Goal: Information Seeking & Learning: Learn about a topic

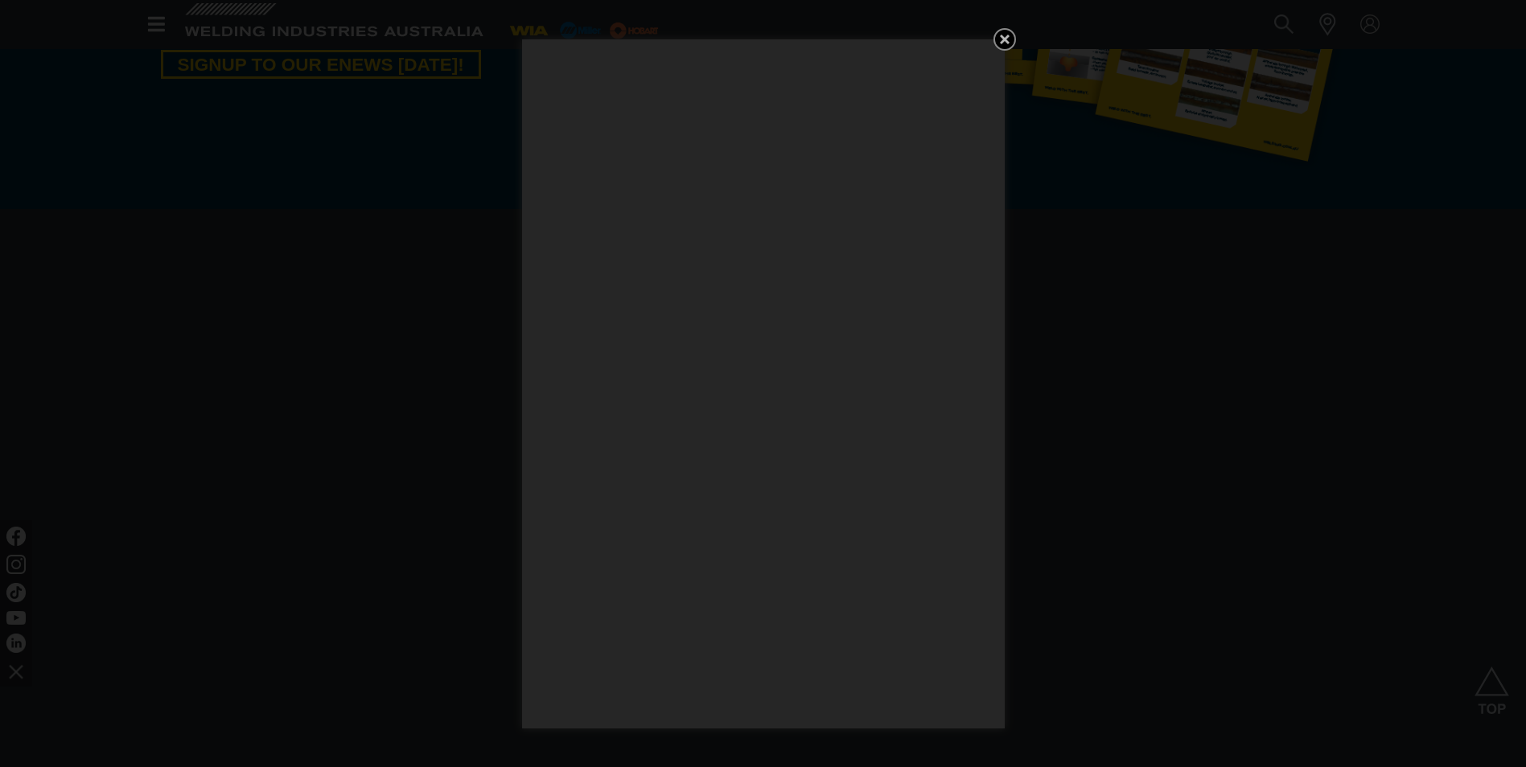
scroll to position [1046, 0]
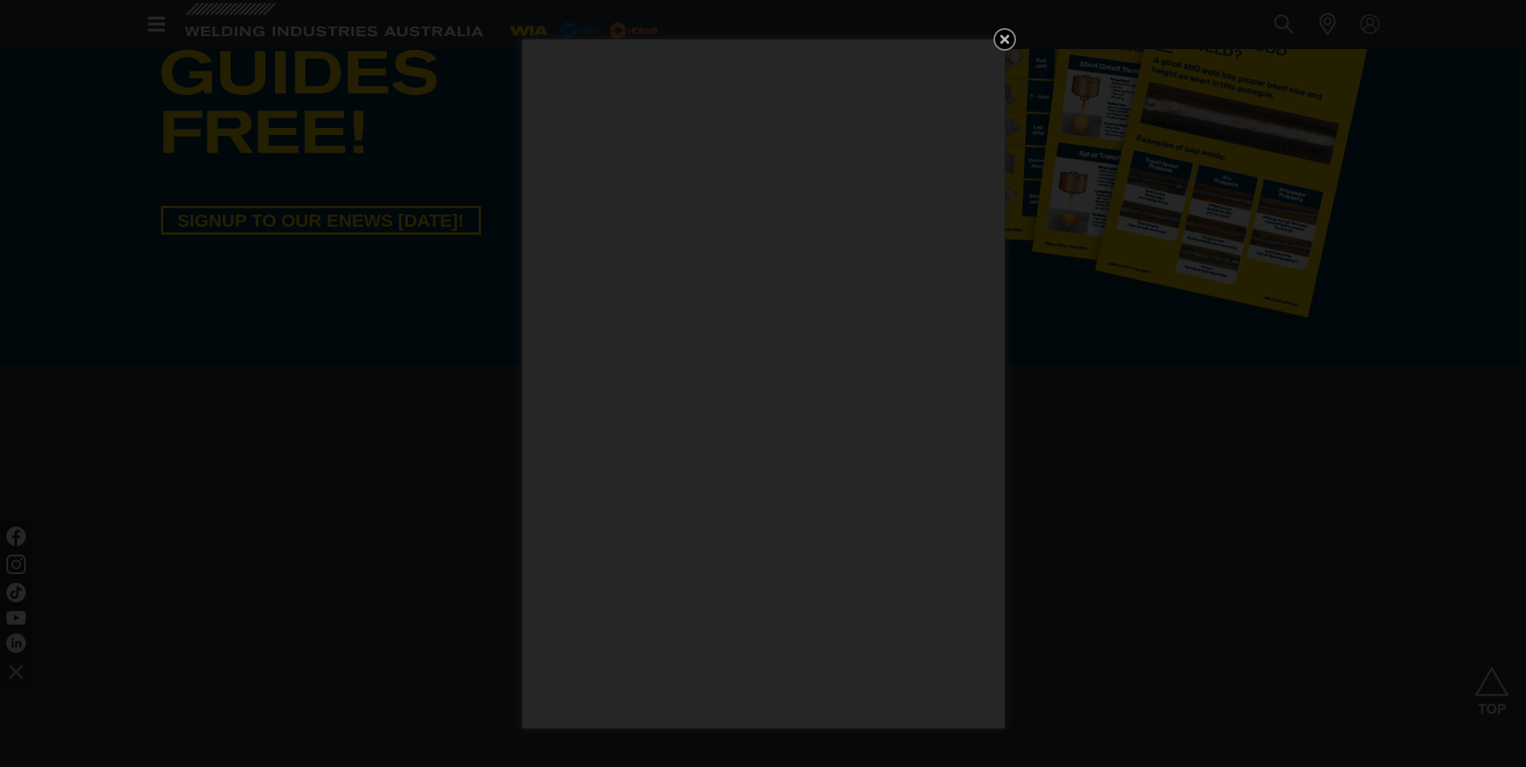
click at [1010, 38] on icon "Get 5 WIA Welding Guides Free!" at bounding box center [1004, 39] width 19 height 19
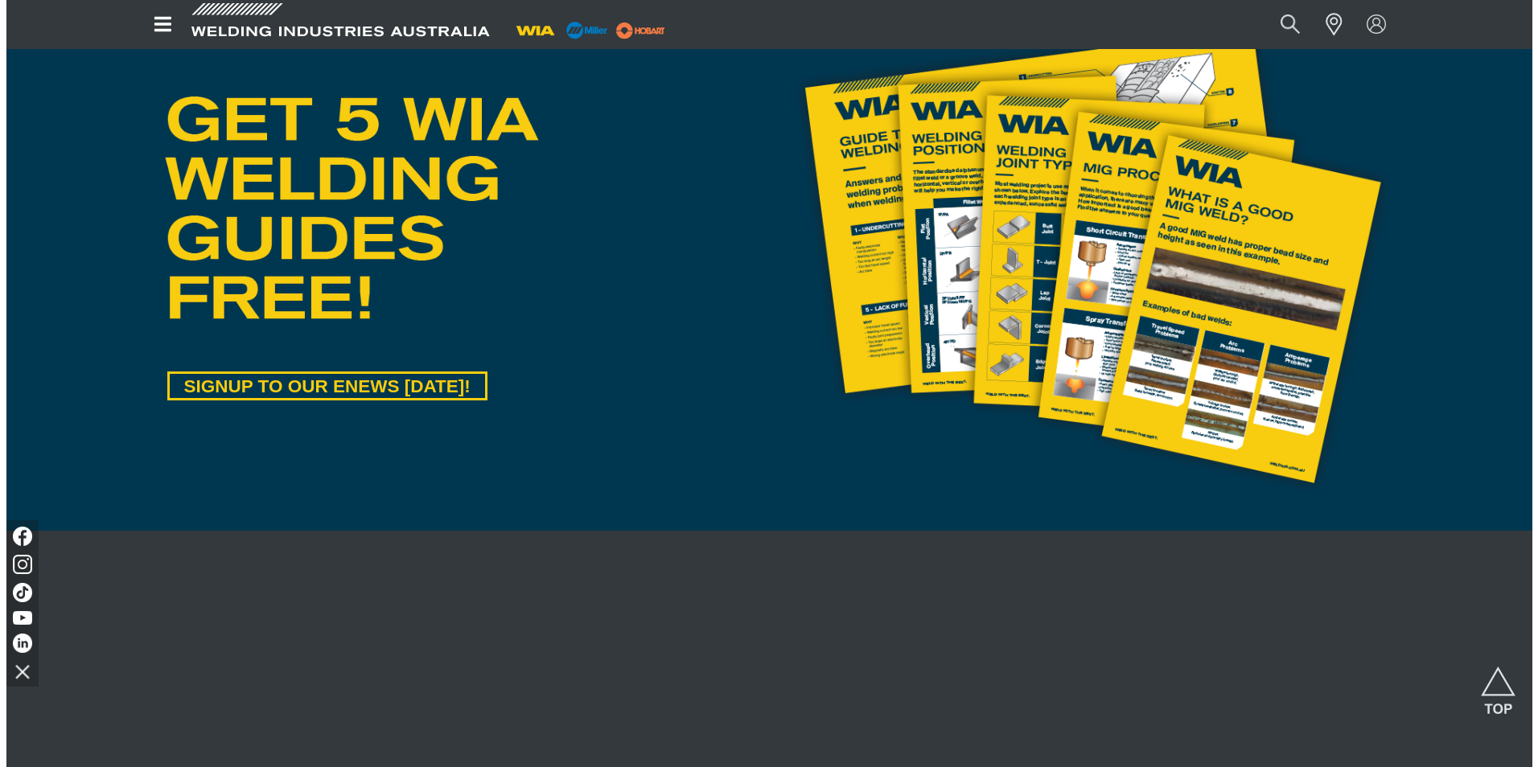
scroll to position [644, 0]
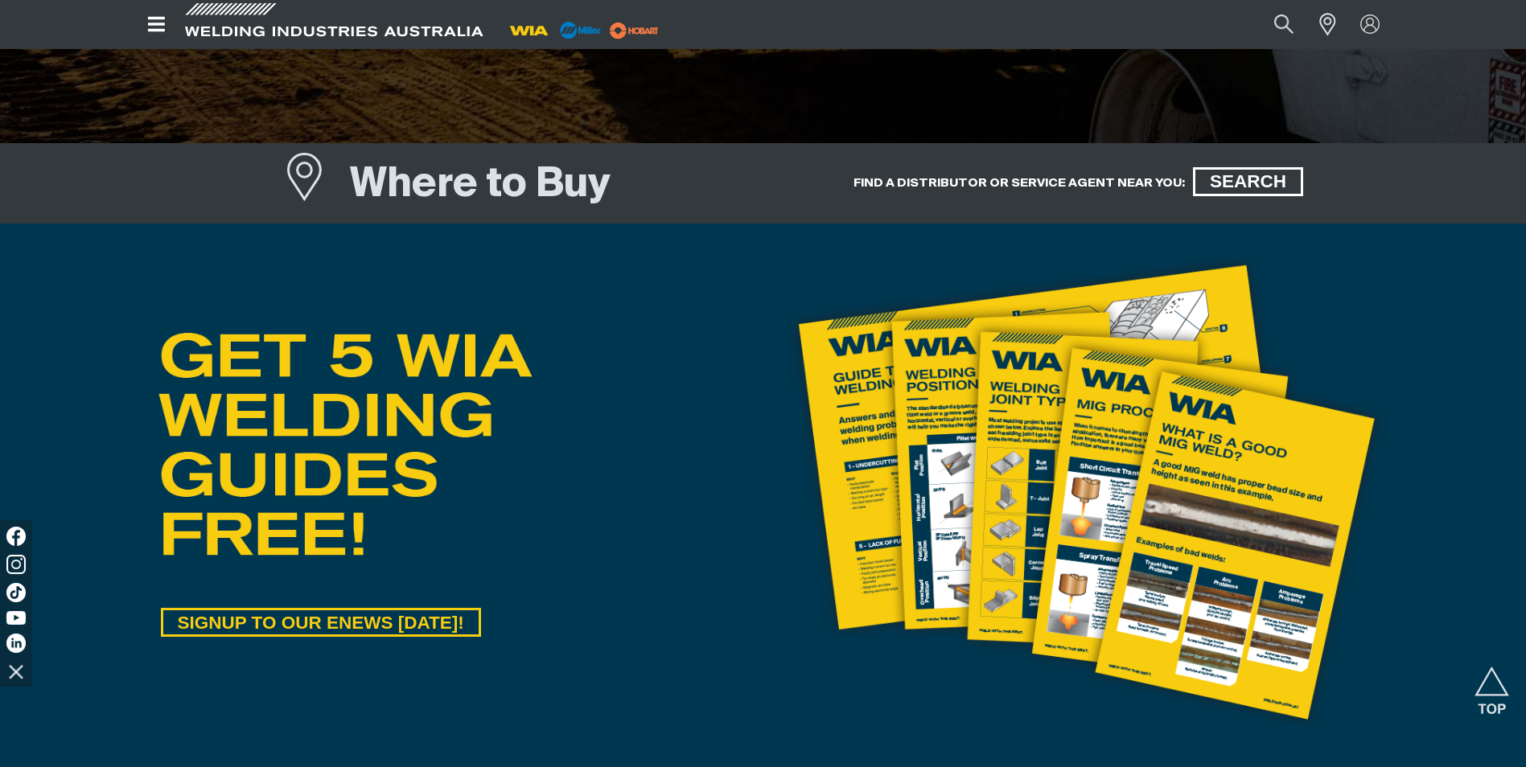
click at [162, 23] on icon "Open top menu" at bounding box center [156, 24] width 17 height 14
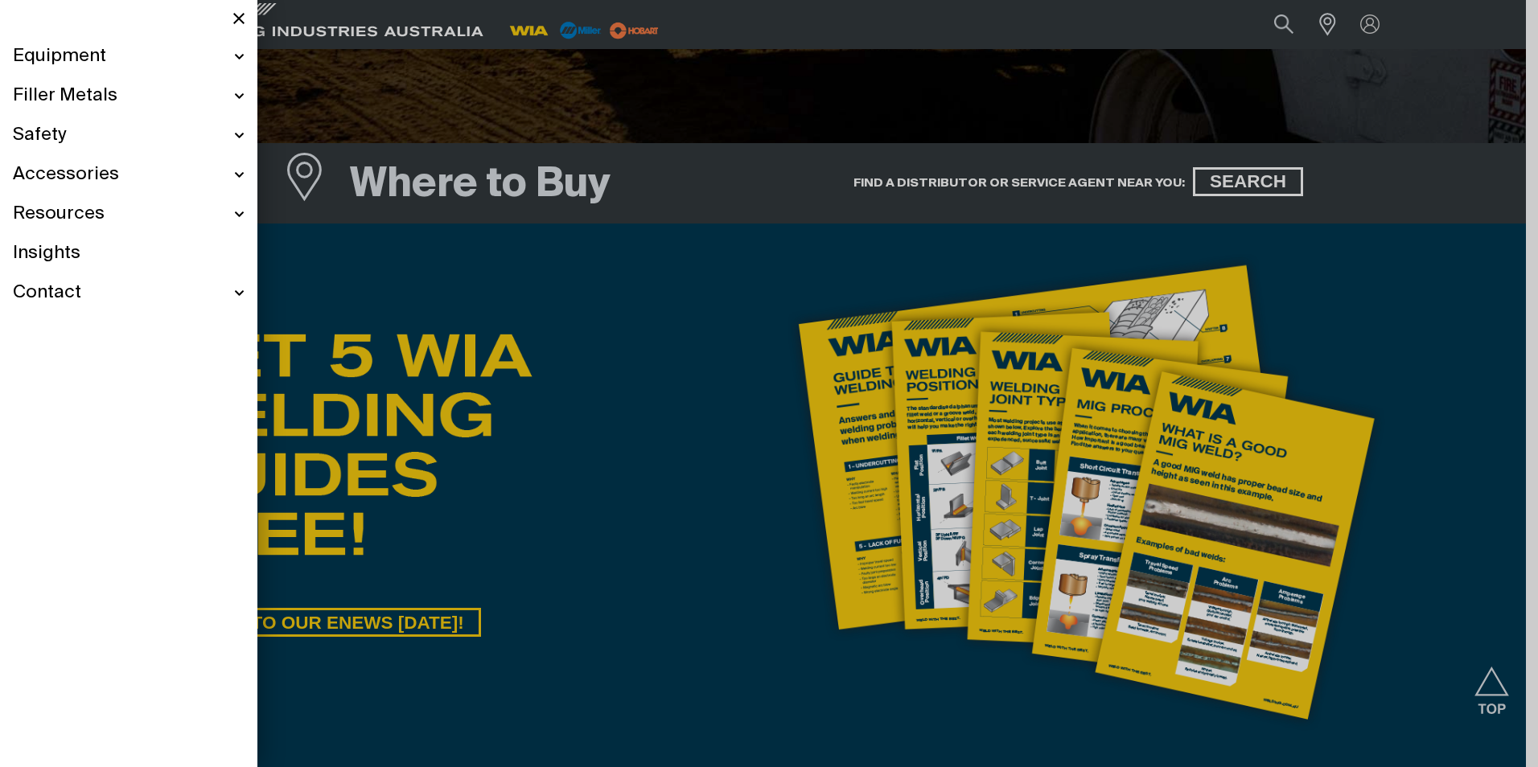
click at [85, 58] on span "Equipment" at bounding box center [59, 56] width 93 height 23
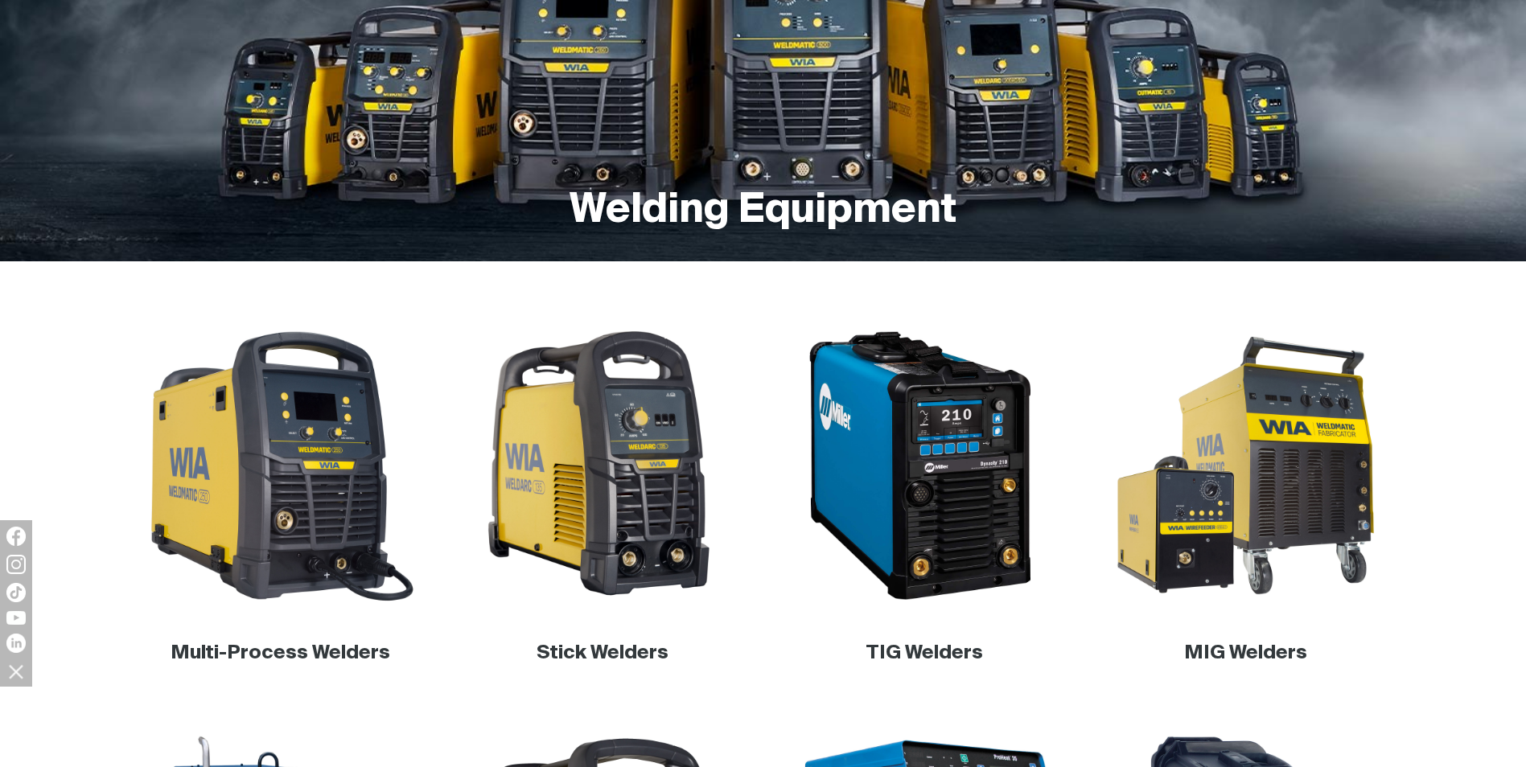
scroll to position [563, 0]
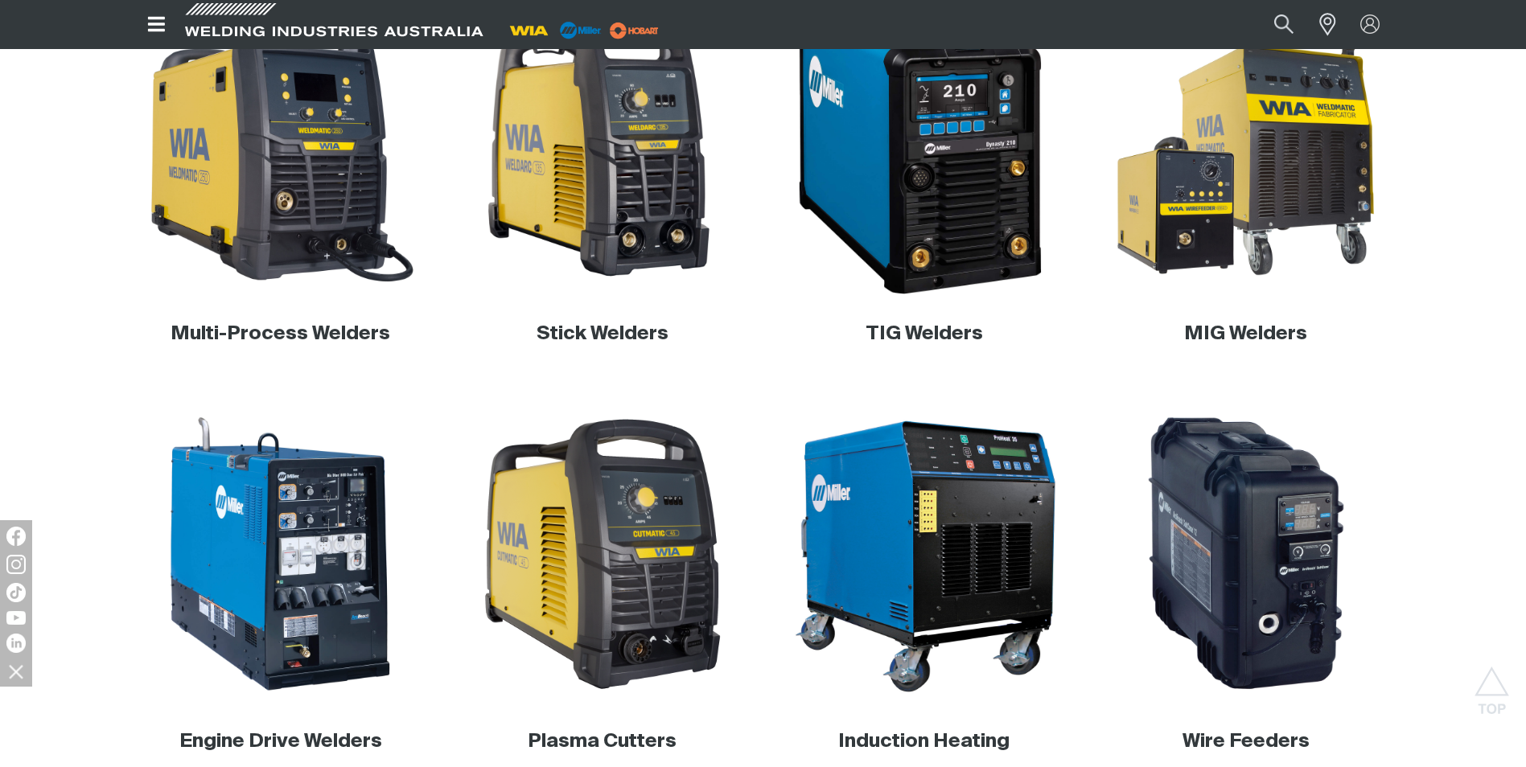
click at [962, 248] on img at bounding box center [924, 147] width 308 height 308
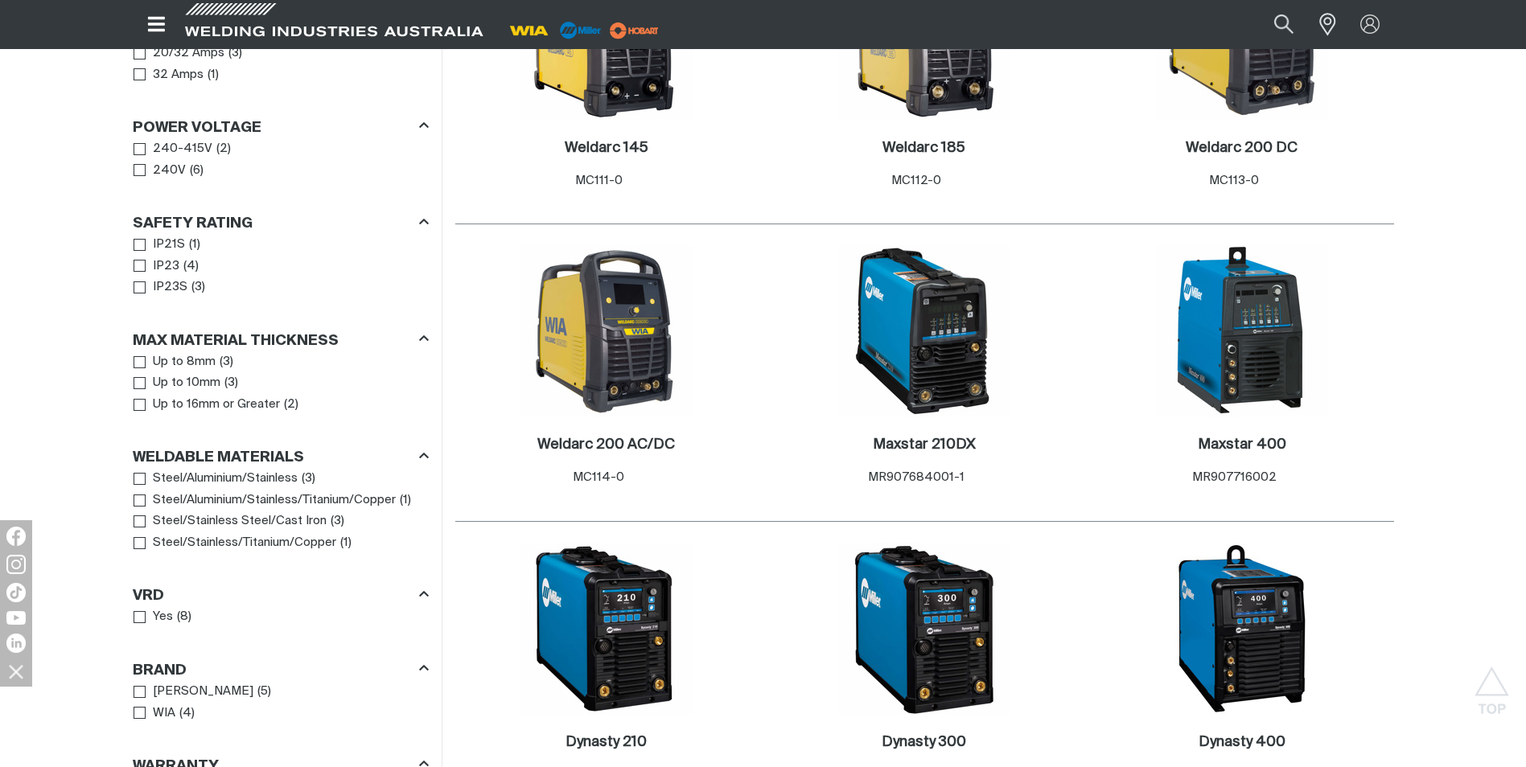
scroll to position [885, 0]
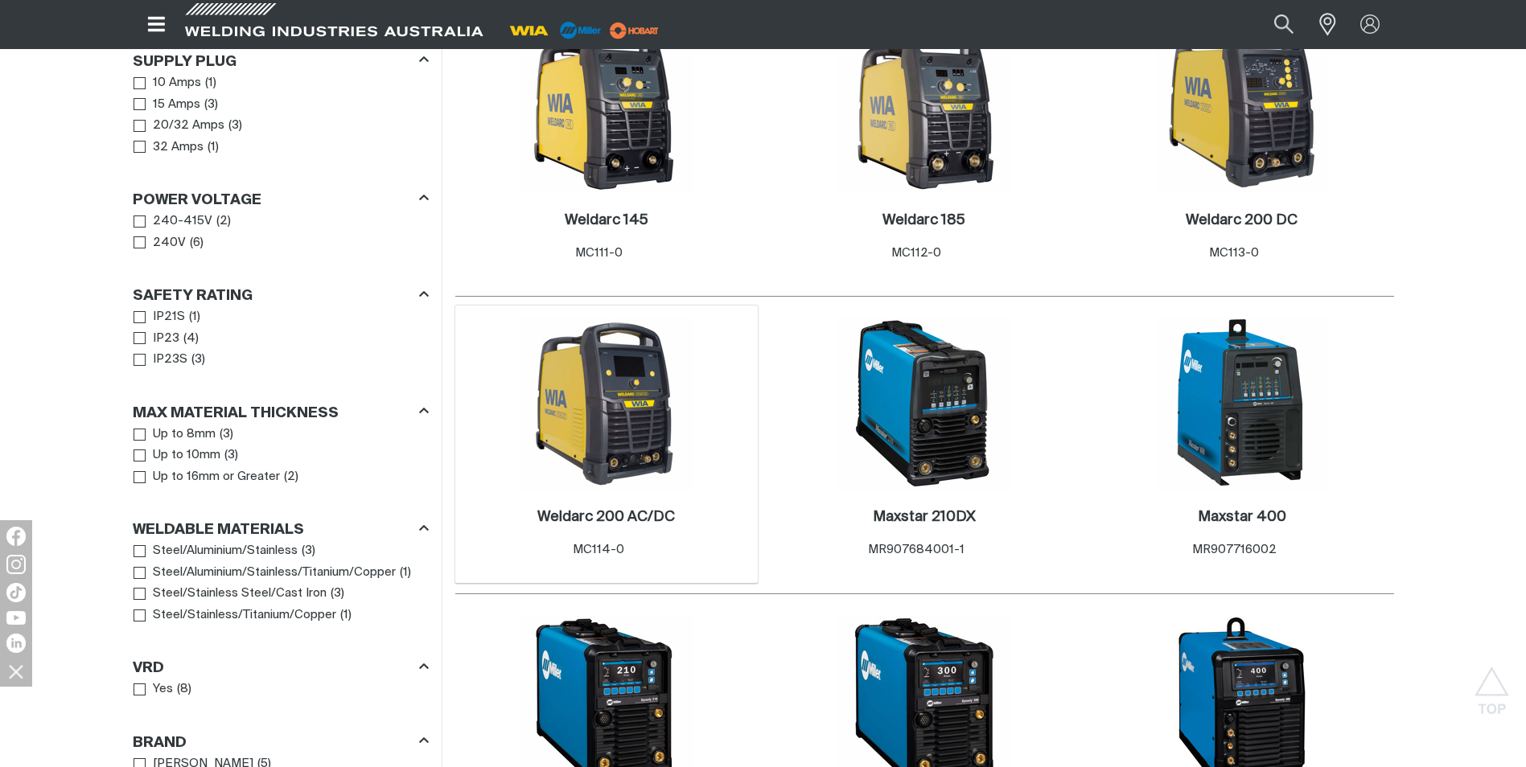
click at [631, 405] on img at bounding box center [606, 404] width 172 height 172
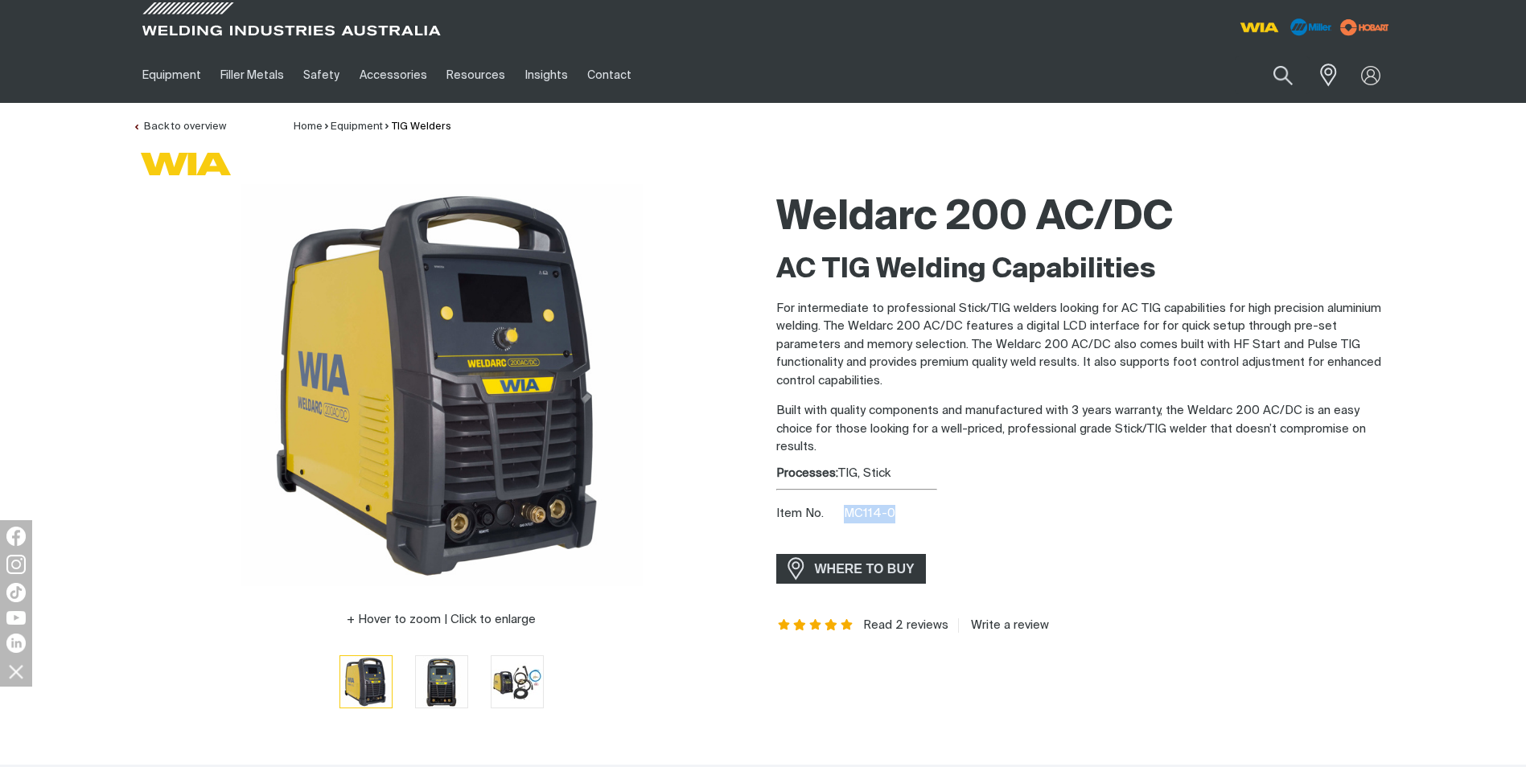
drag, startPoint x: 896, startPoint y: 516, endPoint x: 842, endPoint y: 519, distance: 54.0
click at [842, 519] on div "Item No. MC114-0" at bounding box center [1085, 514] width 618 height 19
drag, startPoint x: 842, startPoint y: 519, endPoint x: 851, endPoint y: 516, distance: 9.4
copy span "MC114-0"
click at [133, 402] on div at bounding box center [442, 385] width 618 height 402
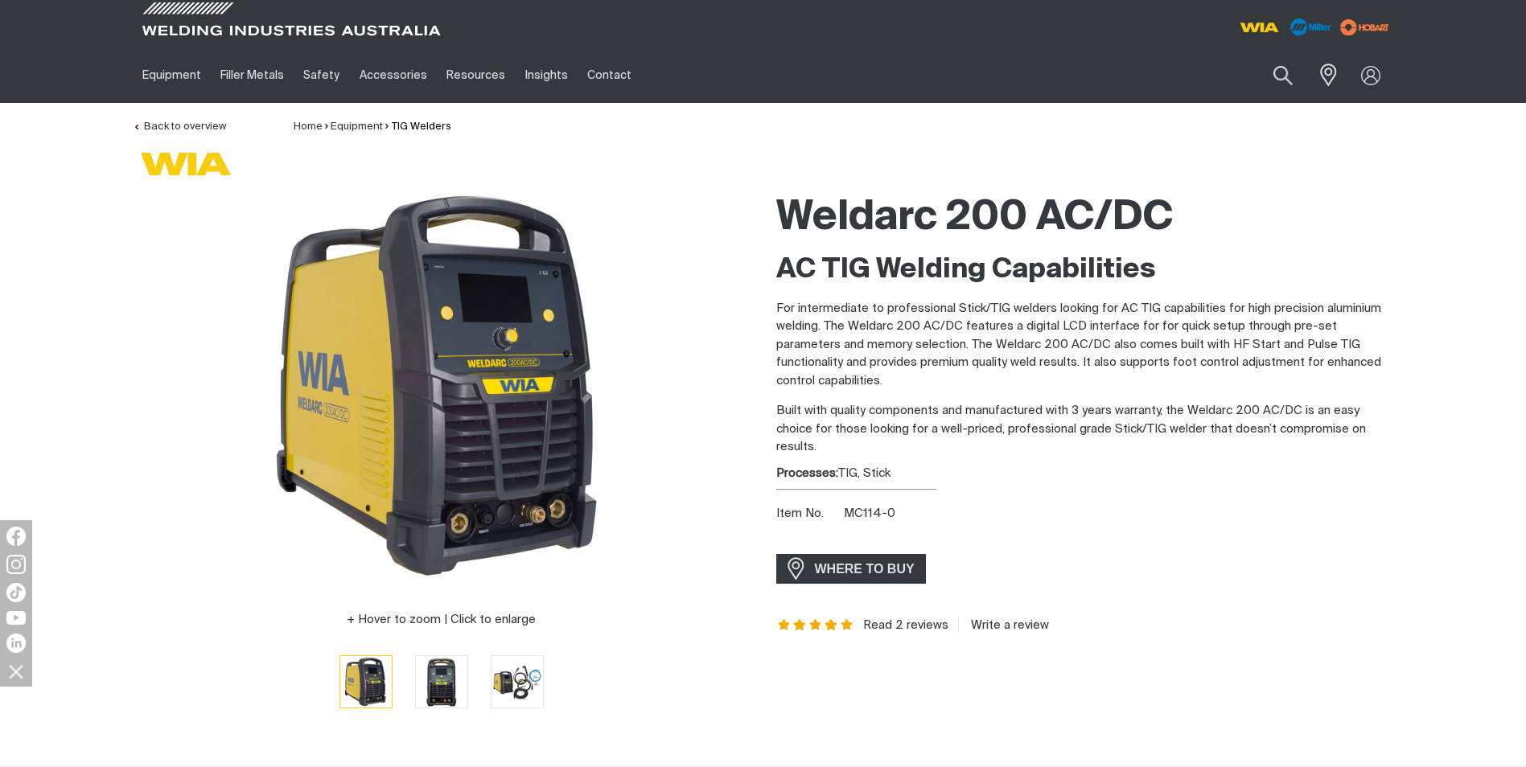
click at [1026, 566] on div "WHERE TO BUY" at bounding box center [1085, 569] width 618 height 30
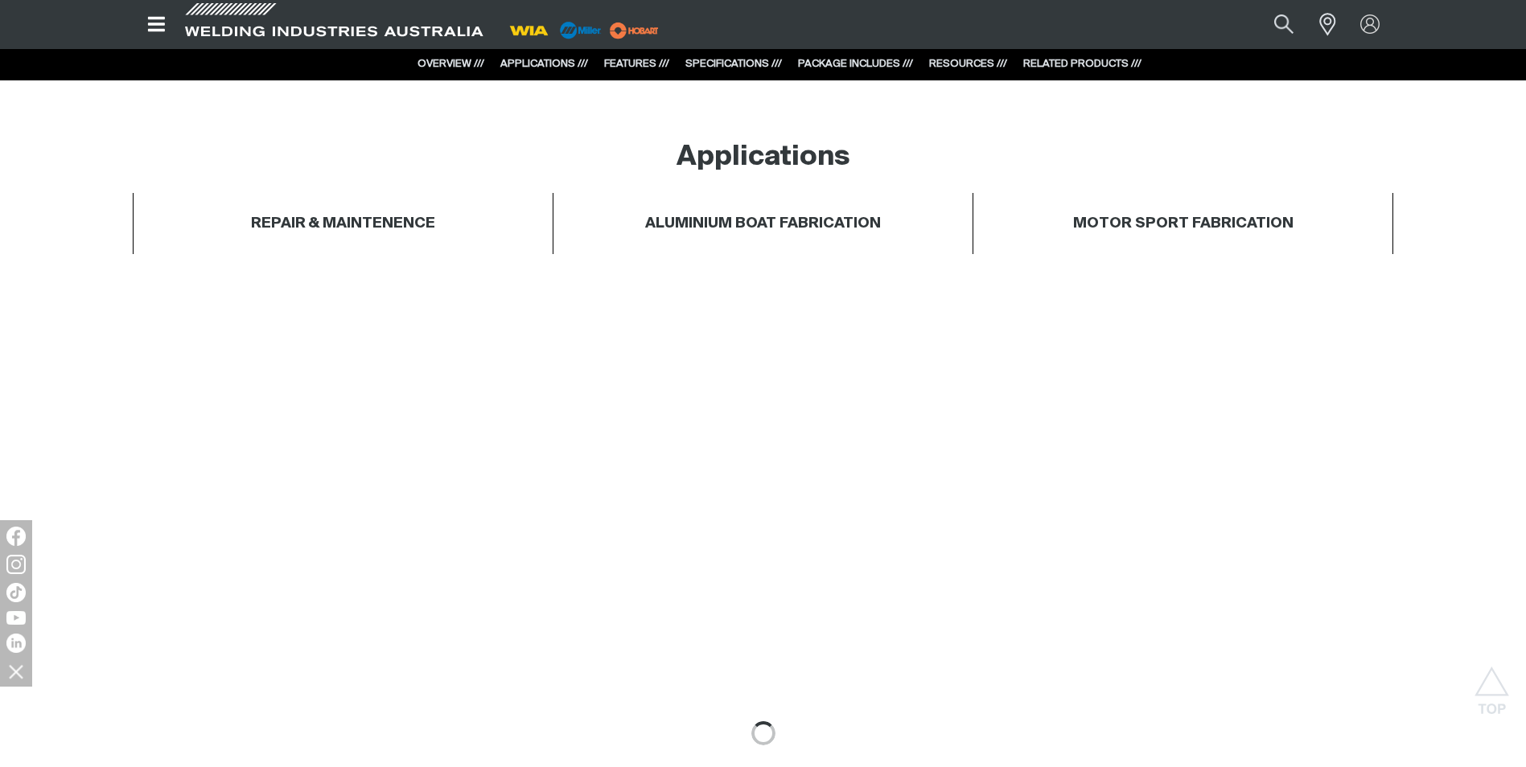
scroll to position [563, 0]
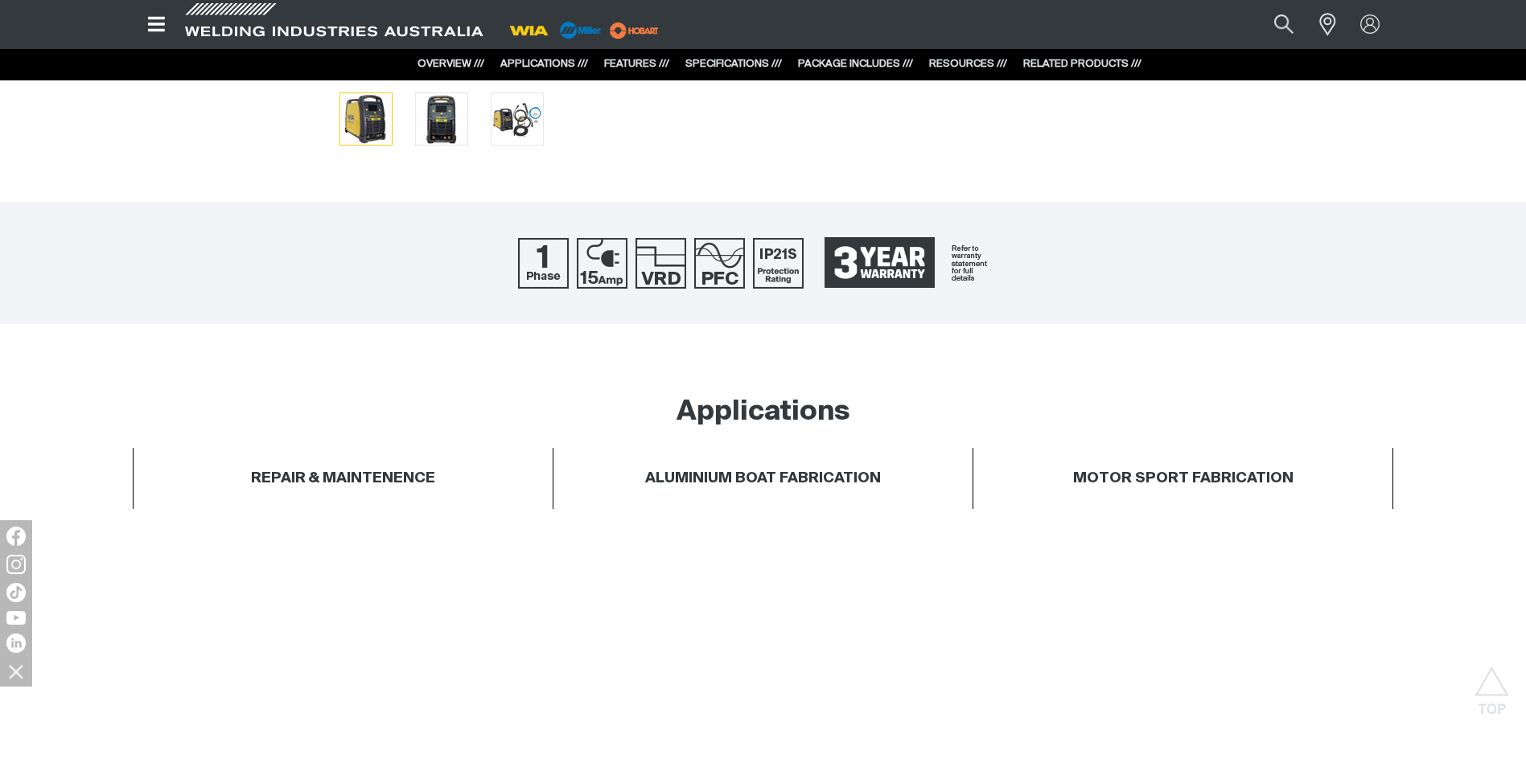
click at [724, 64] on link "SPECIFICATIONS ///" at bounding box center [733, 64] width 97 height 10
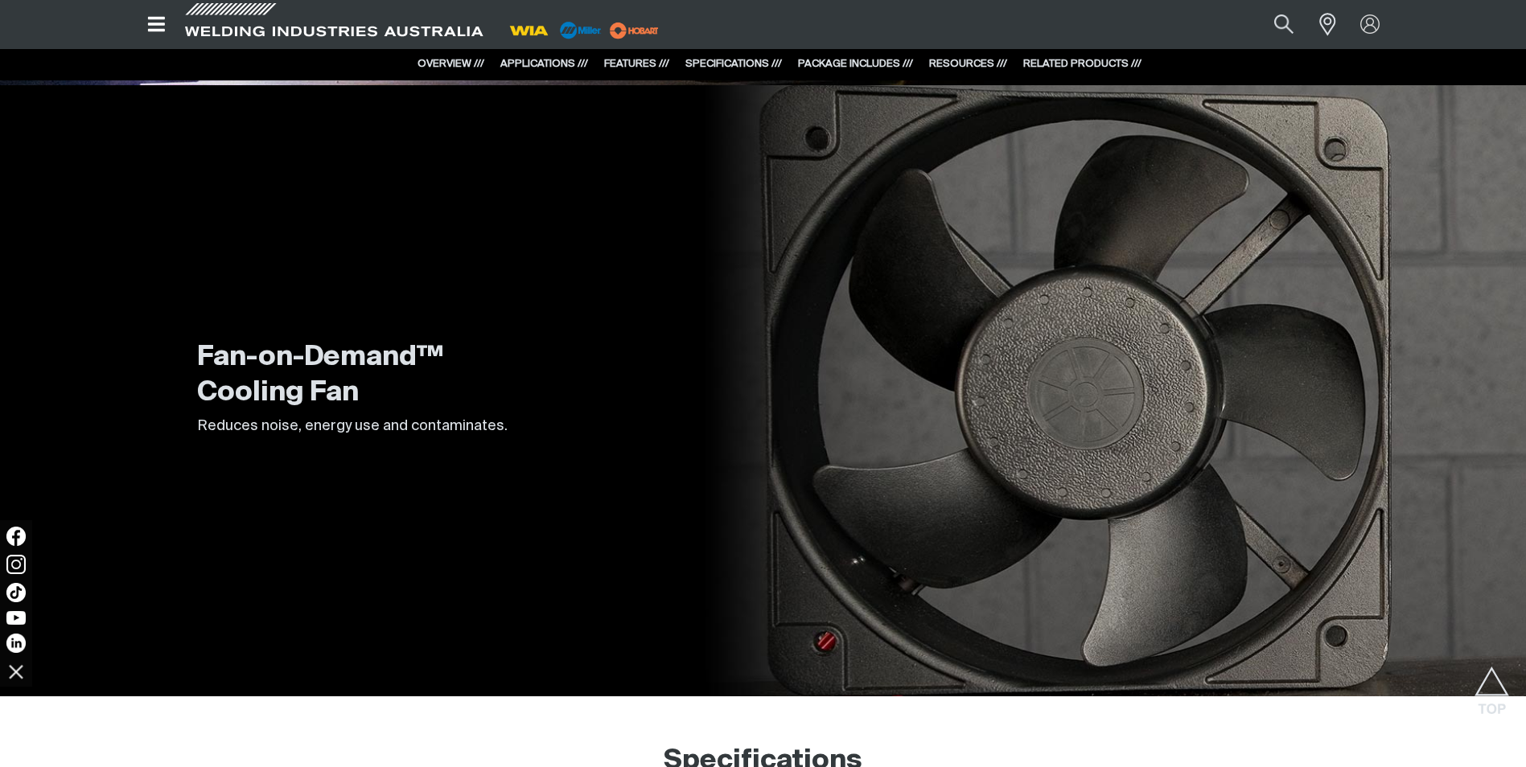
scroll to position [4787, 0]
